Goal: Communication & Community: Participate in discussion

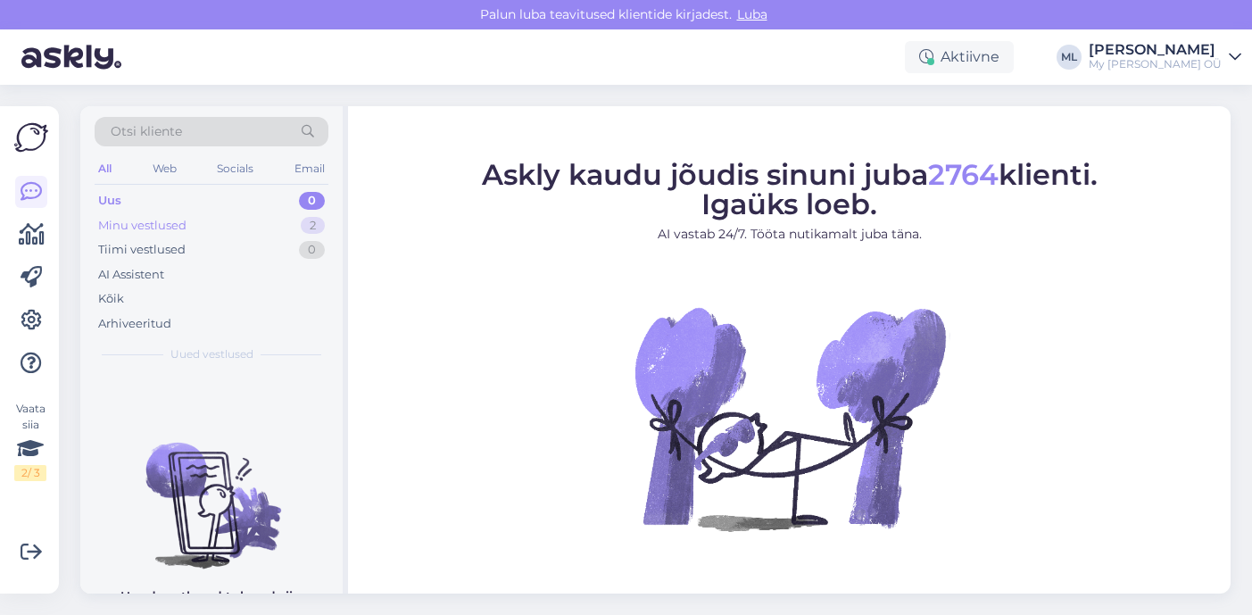
click at [136, 220] on div "Minu vestlused" at bounding box center [142, 226] width 88 height 18
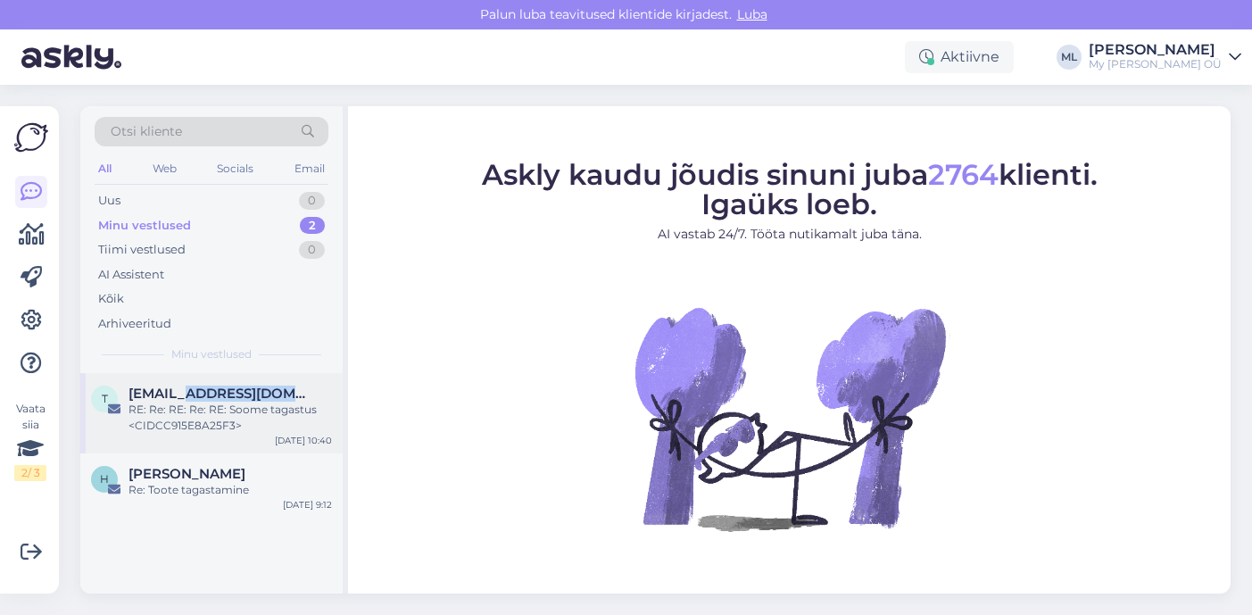
click at [181, 401] on div "teenindus@dpd.ee RE: Re: RE: Re: RE: Soome tagastus <CIDCC915E8A25F3>" at bounding box center [230, 410] width 203 height 48
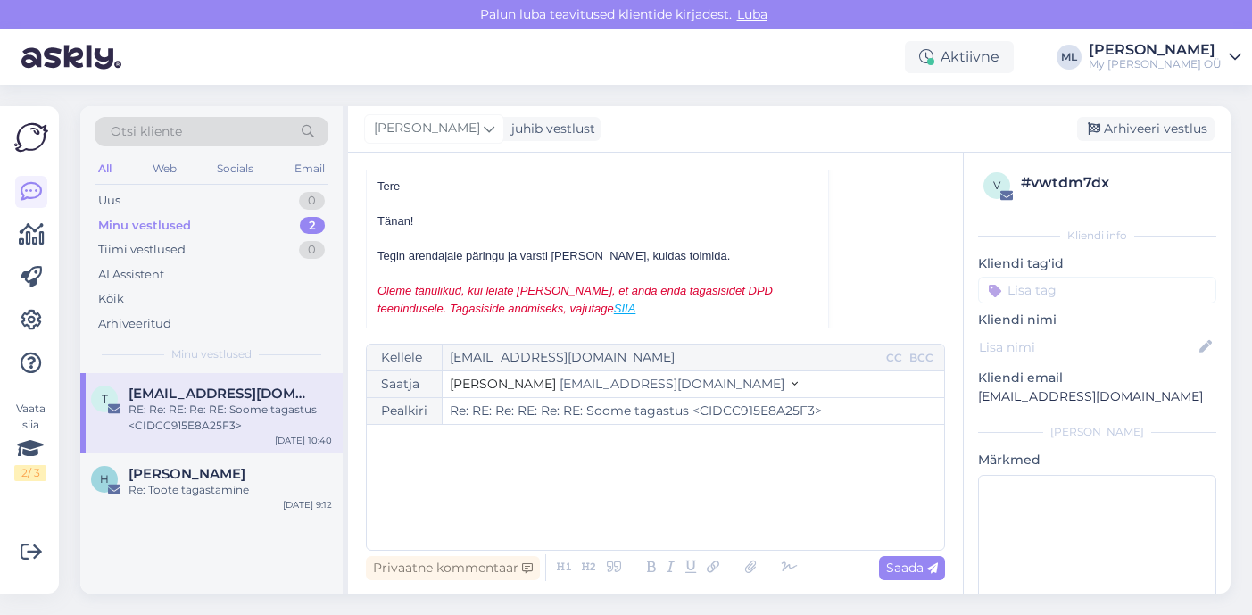
scroll to position [11129, 0]
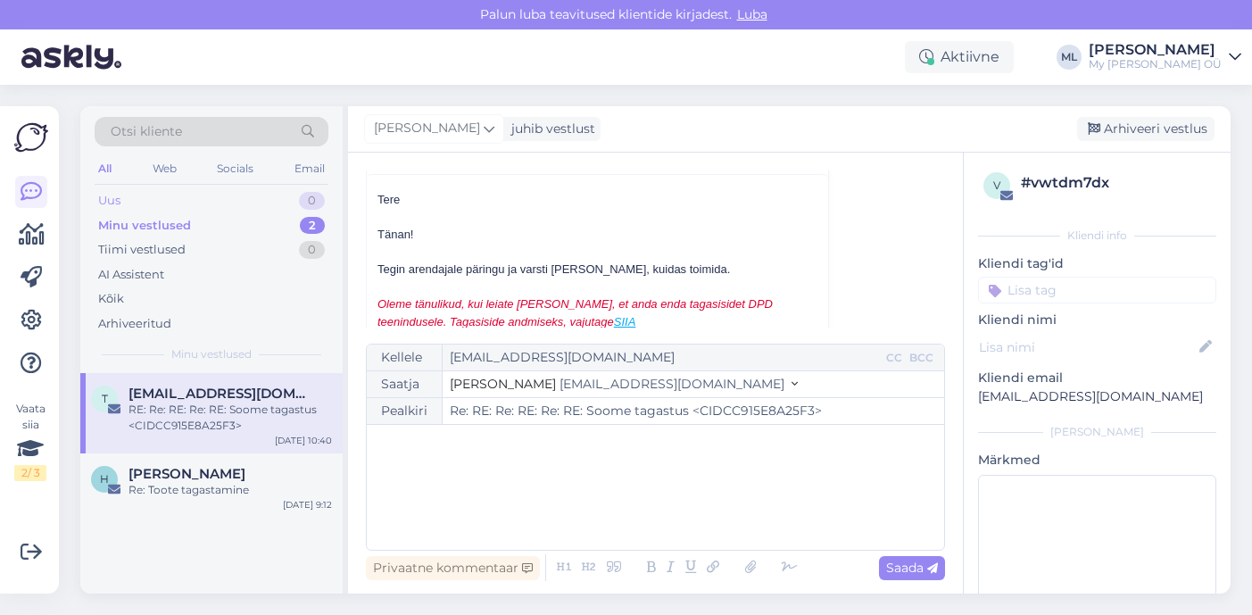
click at [102, 208] on div "Uus" at bounding box center [109, 201] width 22 height 18
